Goal: Navigation & Orientation: Find specific page/section

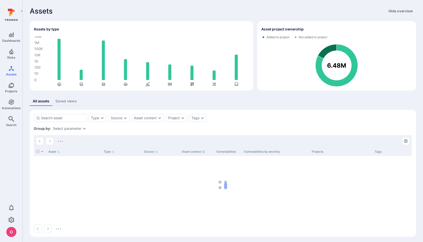
scroll to position [2, 0]
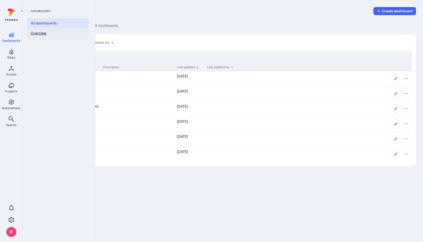
click at [42, 33] on link "Overview" at bounding box center [58, 33] width 62 height 10
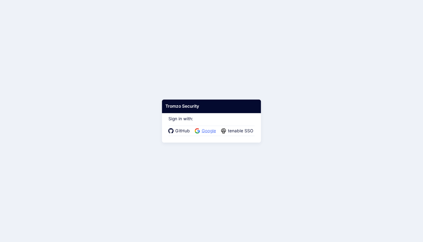
click at [206, 131] on span "Google" at bounding box center [208, 131] width 17 height 7
